Goal: Task Accomplishment & Management: Complete application form

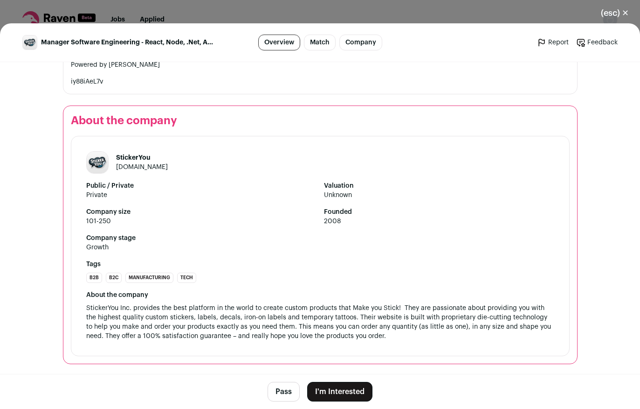
scroll to position [1237, 0]
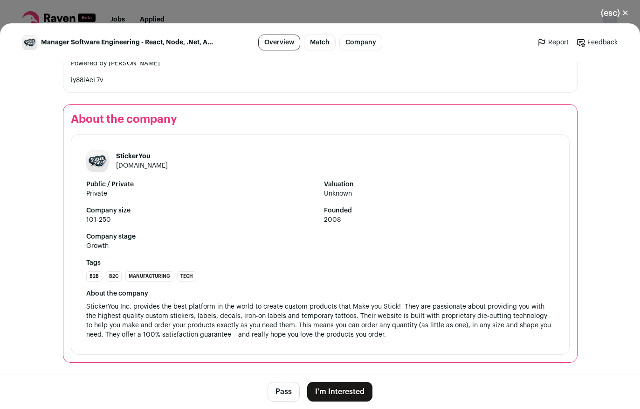
click at [340, 391] on button "I'm Interested" at bounding box center [339, 392] width 65 height 20
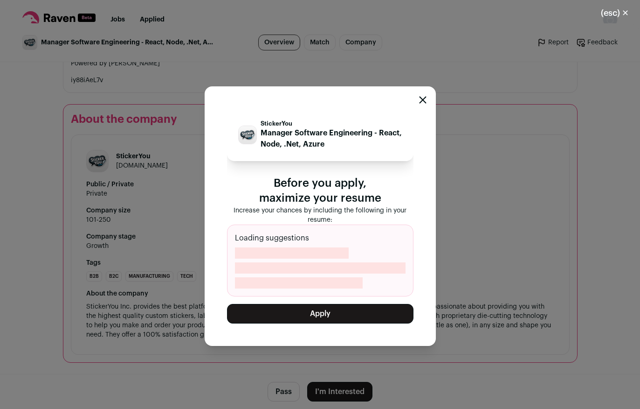
click at [317, 312] on button "Apply" at bounding box center [320, 314] width 187 height 20
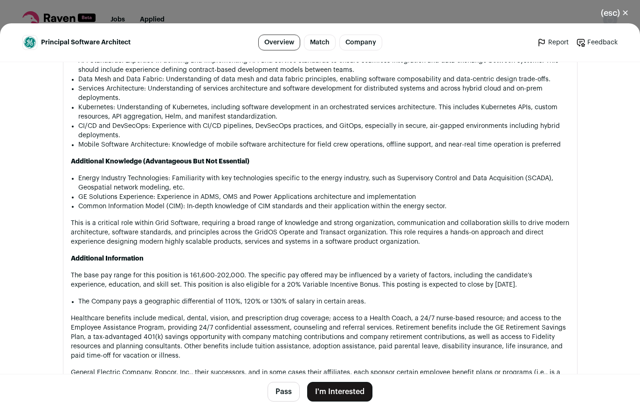
scroll to position [1014, 0]
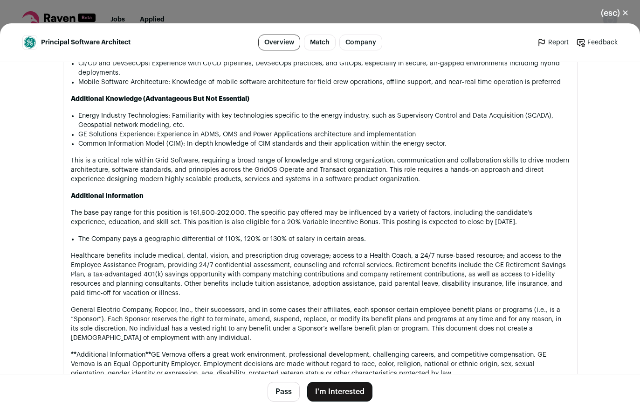
drag, startPoint x: 275, startPoint y: 317, endPoint x: 173, endPoint y: 335, distance: 103.8
click at [173, 335] on p "General Electric Company, Ropcor, Inc., their successors, and in some cases the…" at bounding box center [320, 323] width 499 height 37
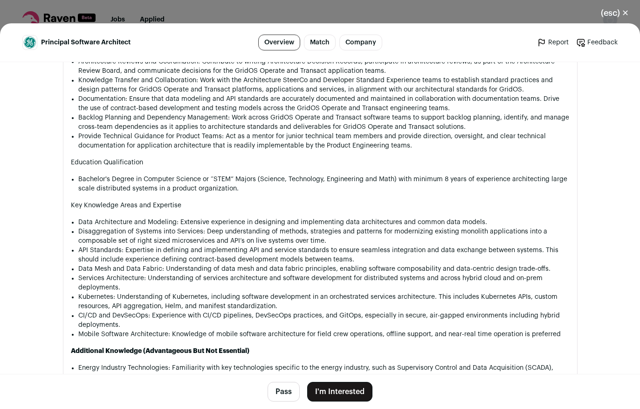
scroll to position [734, 0]
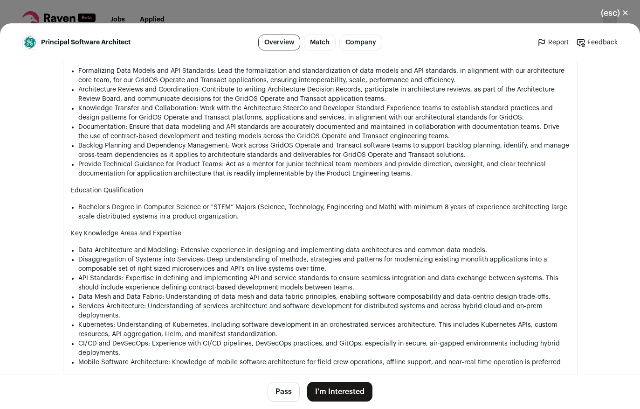
drag, startPoint x: 348, startPoint y: 307, endPoint x: 297, endPoint y: 306, distance: 51.3
click at [297, 306] on li "Services Architecture: Understanding of services architecture and software deve…" at bounding box center [324, 310] width 492 height 19
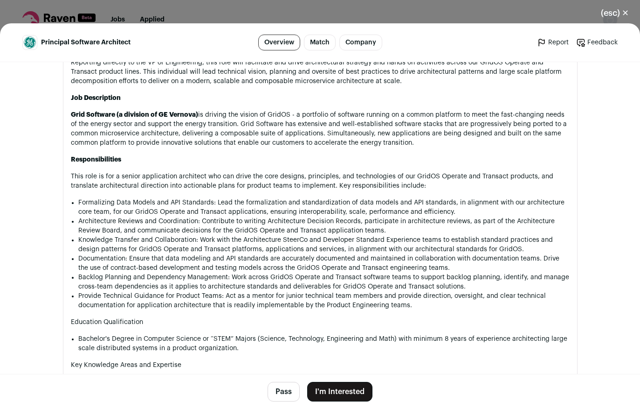
scroll to position [510, 0]
